Goal: Task Accomplishment & Management: Manage account settings

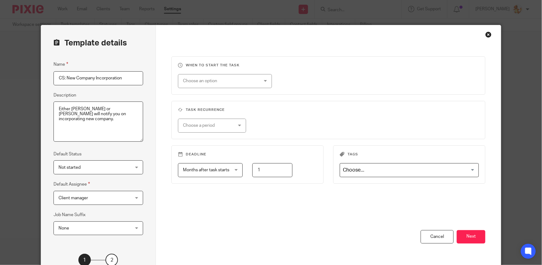
click at [490, 35] on div "Close this dialog window" at bounding box center [488, 34] width 6 height 6
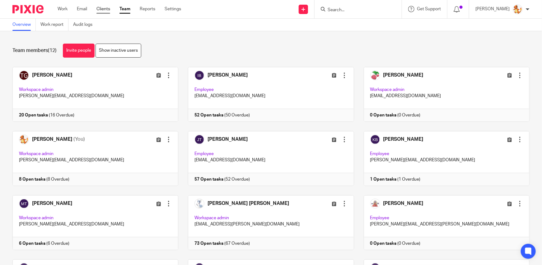
click at [101, 9] on link "Clients" at bounding box center [103, 9] width 14 height 6
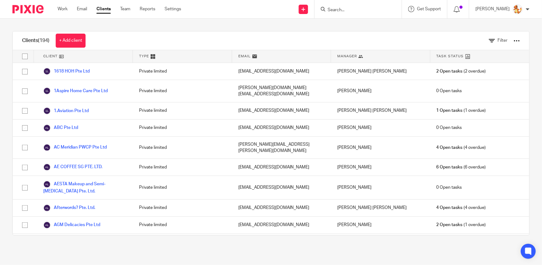
click at [355, 10] on input "Search" at bounding box center [355, 10] width 56 height 6
type input "plesu"
click at [368, 24] on link at bounding box center [378, 27] width 105 height 14
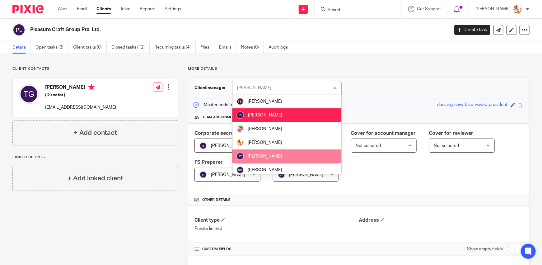
click at [312, 152] on li "[PERSON_NAME]" at bounding box center [286, 156] width 109 height 14
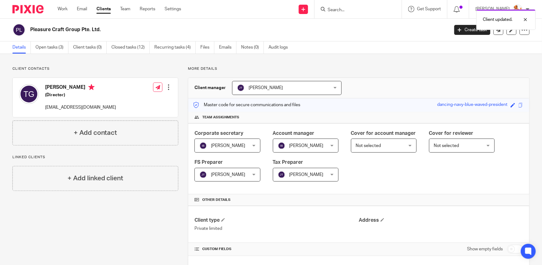
click at [296, 145] on span "[PERSON_NAME]" at bounding box center [306, 145] width 34 height 4
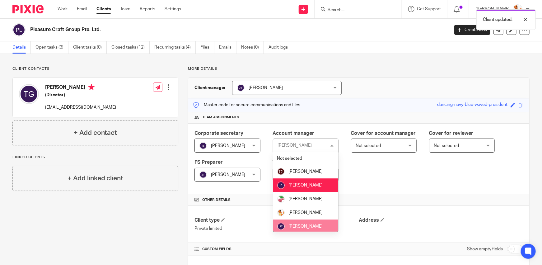
click at [298, 225] on span "[PERSON_NAME]" at bounding box center [306, 226] width 34 height 4
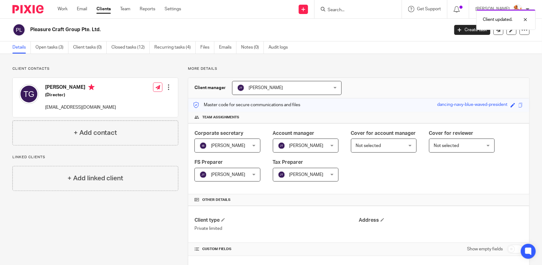
click at [245, 145] on span "[PERSON_NAME]" at bounding box center [223, 145] width 48 height 13
click at [234, 145] on span "[PERSON_NAME]" at bounding box center [228, 145] width 34 height 4
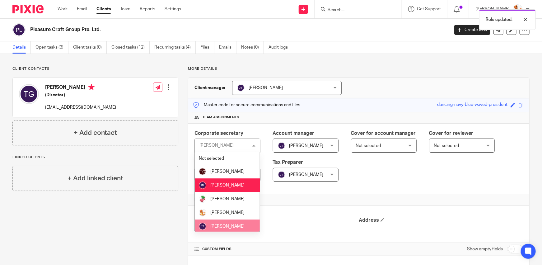
click at [225, 225] on span "[PERSON_NAME]" at bounding box center [227, 226] width 34 height 4
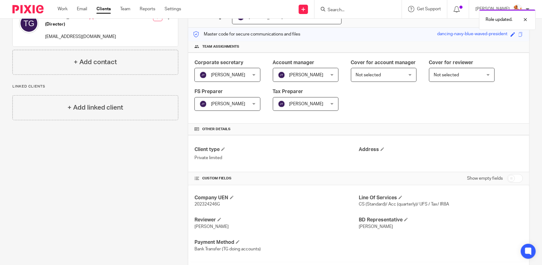
scroll to position [66, 0]
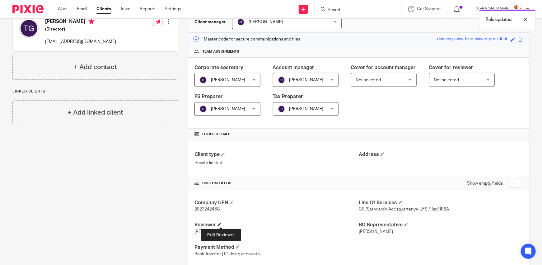
click at [220, 223] on span at bounding box center [219, 224] width 4 height 4
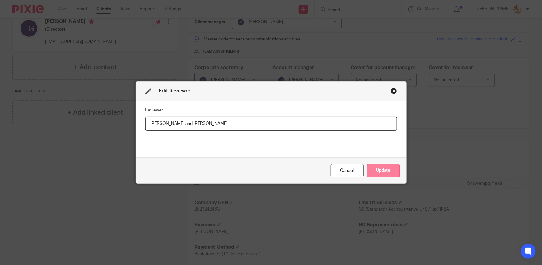
type input "[PERSON_NAME] and [PERSON_NAME]"
click at [388, 174] on button "Update" at bounding box center [383, 170] width 33 height 13
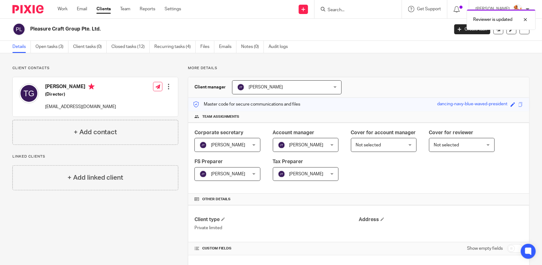
scroll to position [0, 0]
